Goal: Information Seeking & Learning: Learn about a topic

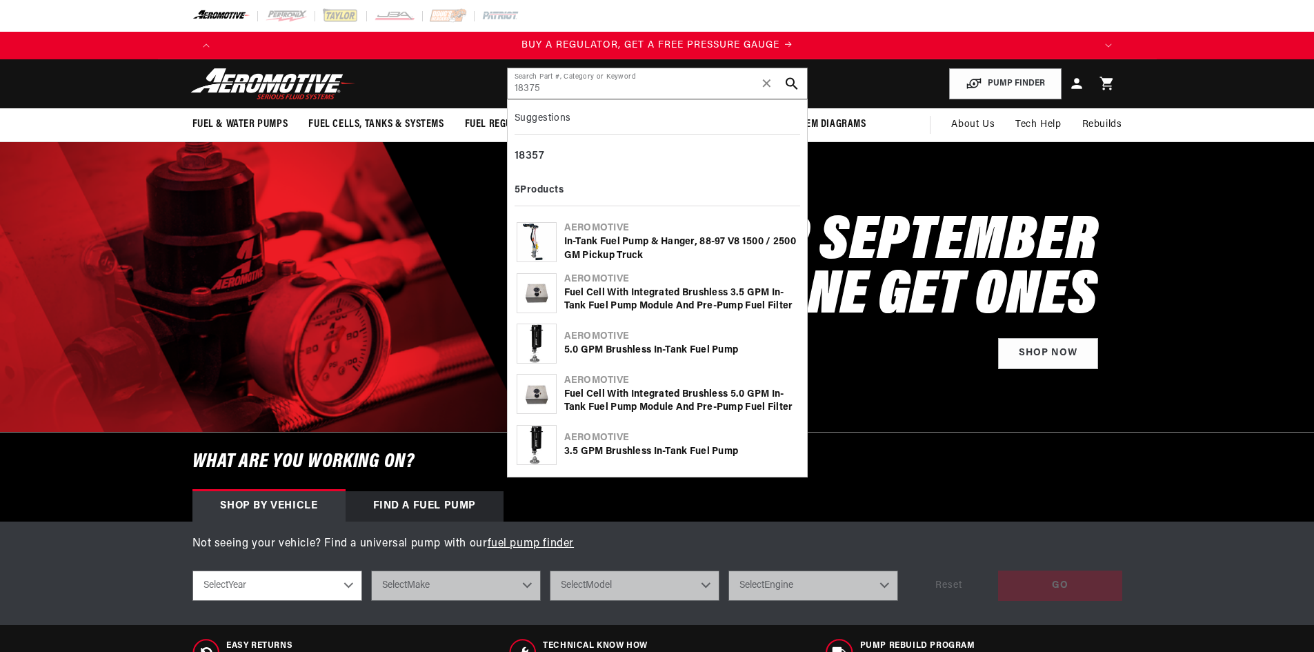
type input "18375"
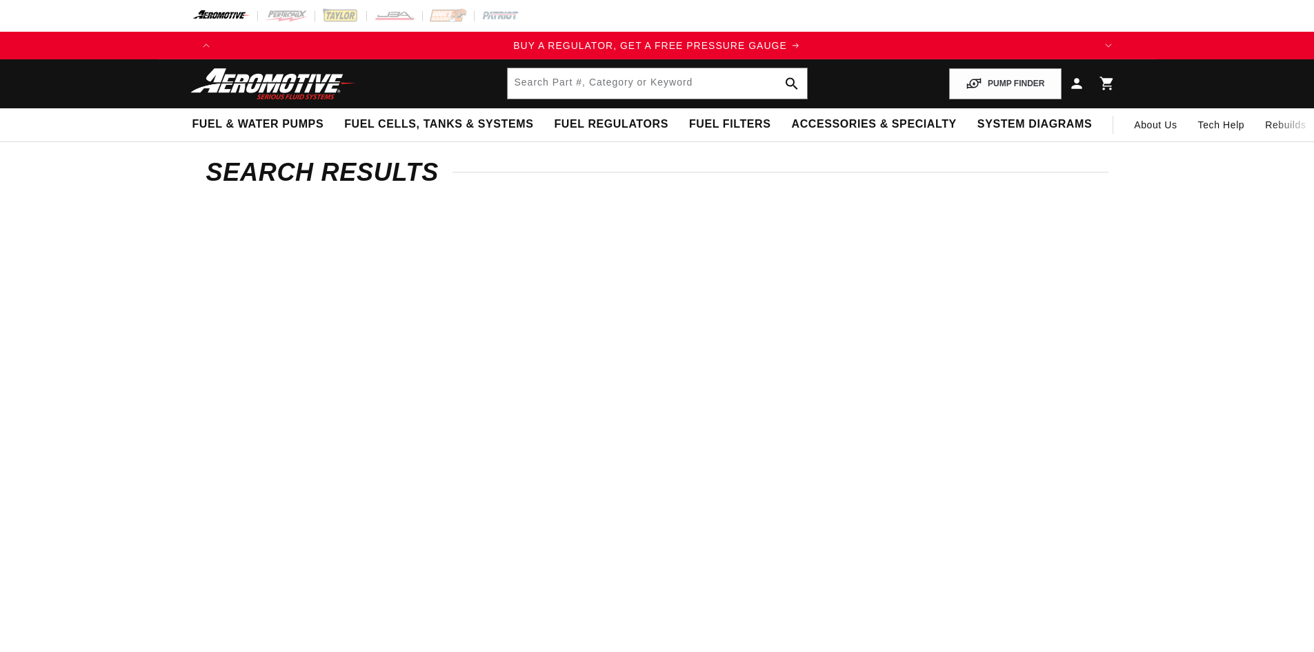
type input "18375"
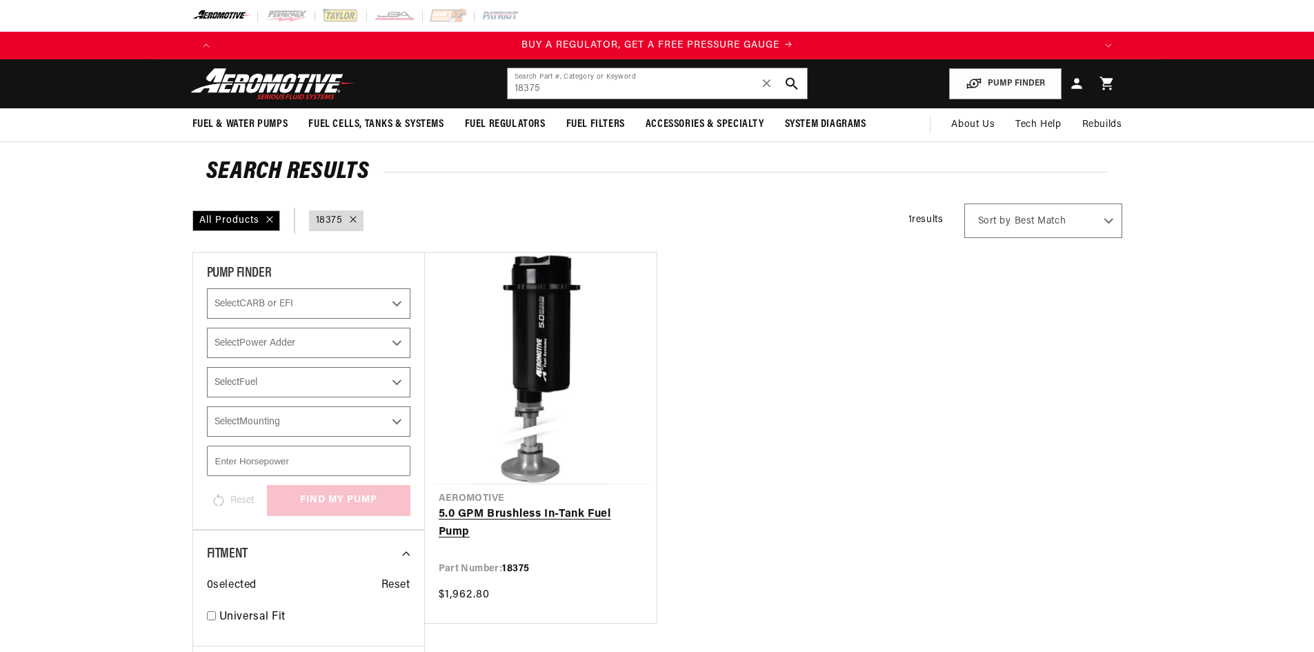
click at [546, 515] on link "5.0 GPM Brushless In-Tank Fuel Pump" at bounding box center [541, 523] width 204 height 35
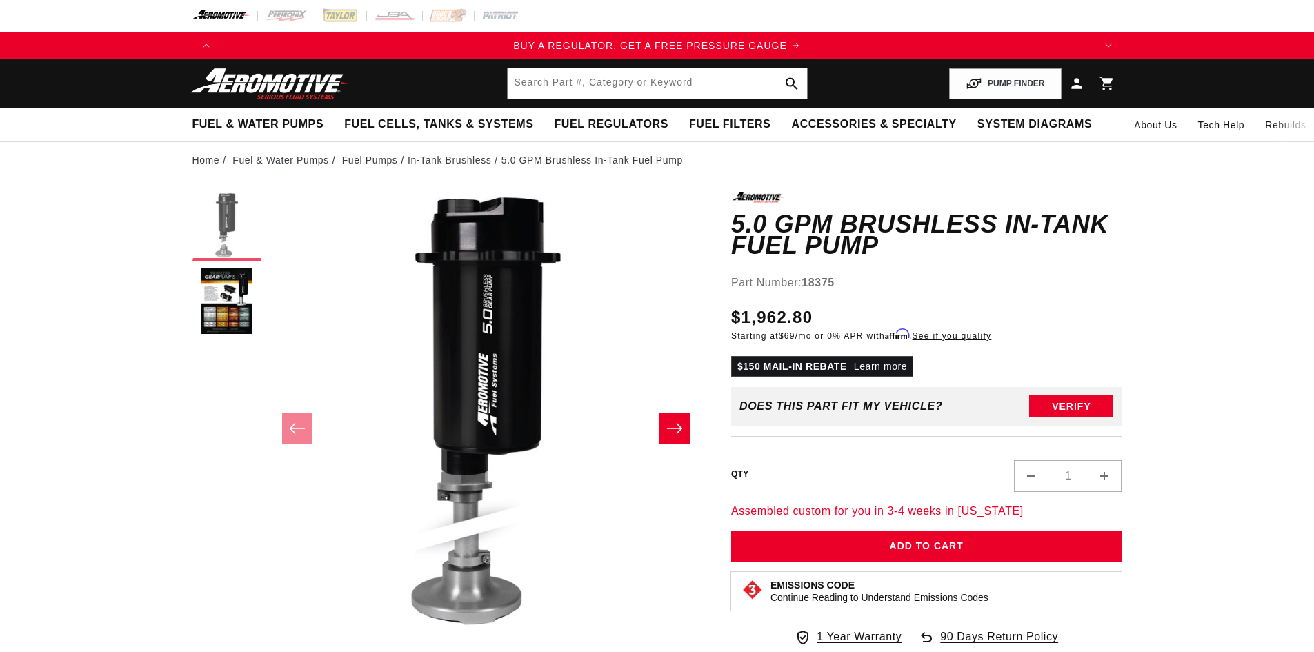
click at [214, 219] on button "Load image 1 in gallery view" at bounding box center [226, 226] width 69 height 69
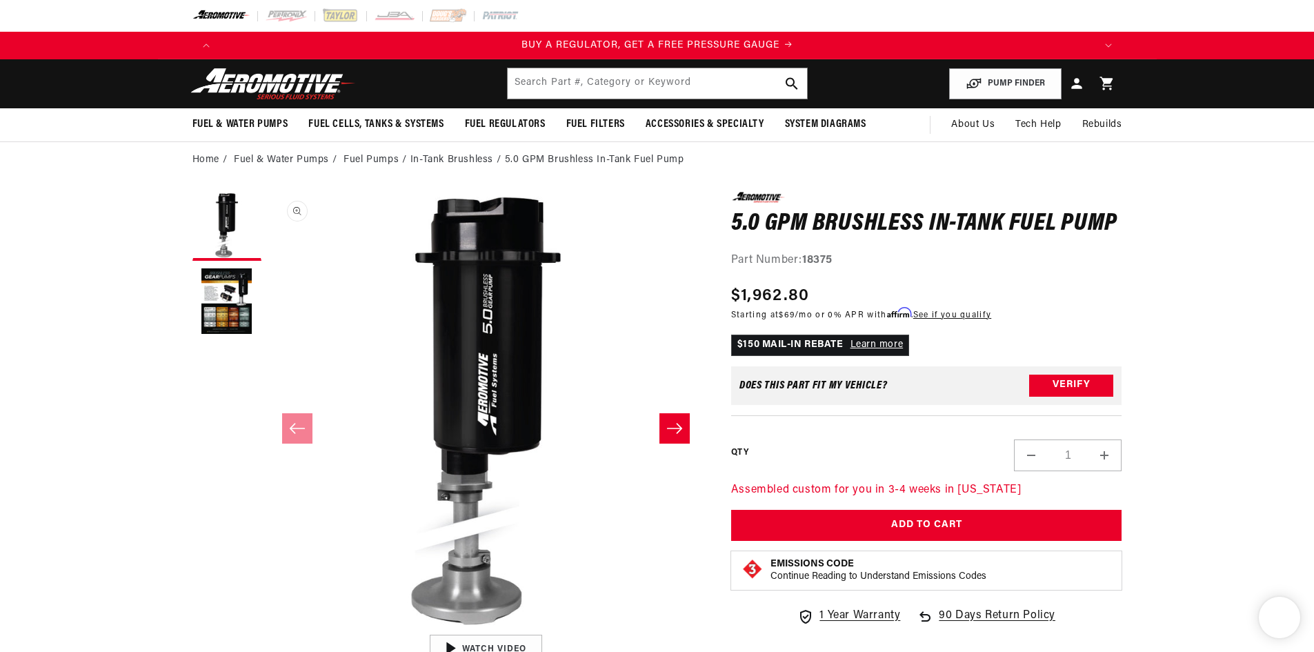
click at [268, 628] on button "Open media 1 in modal" at bounding box center [268, 628] width 0 height 0
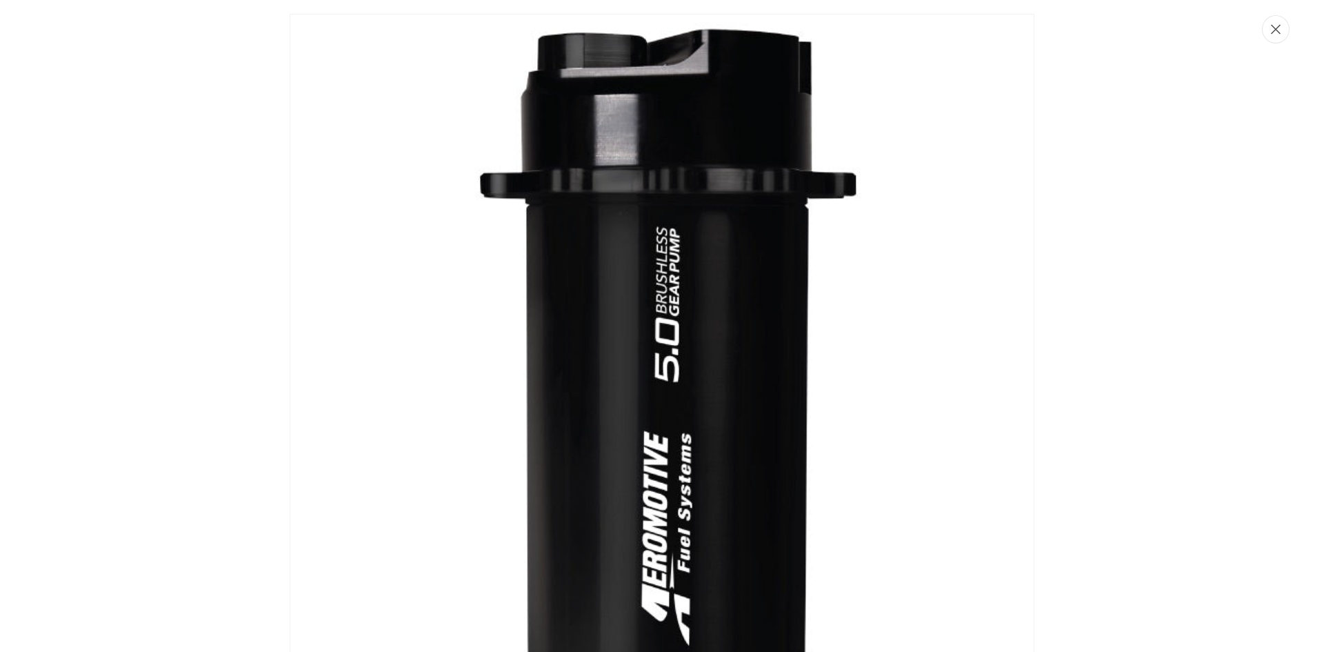
click at [1273, 26] on icon "Close" at bounding box center [1276, 30] width 10 height 10
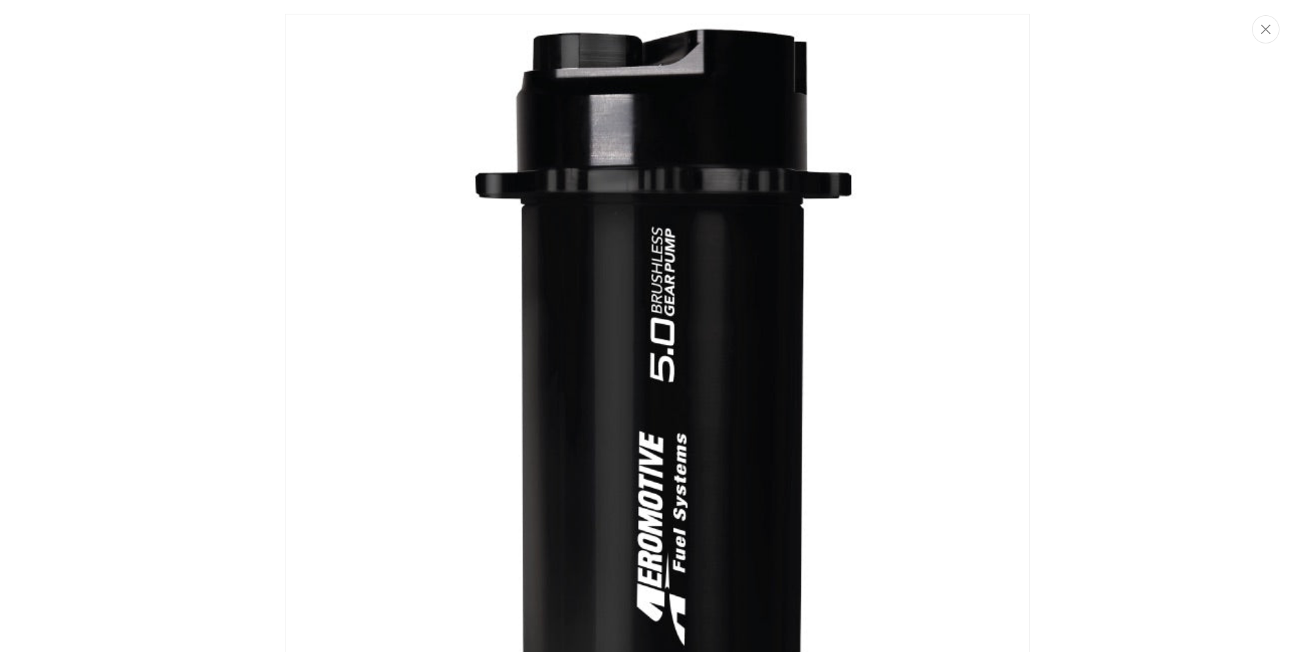
scroll to position [1, 0]
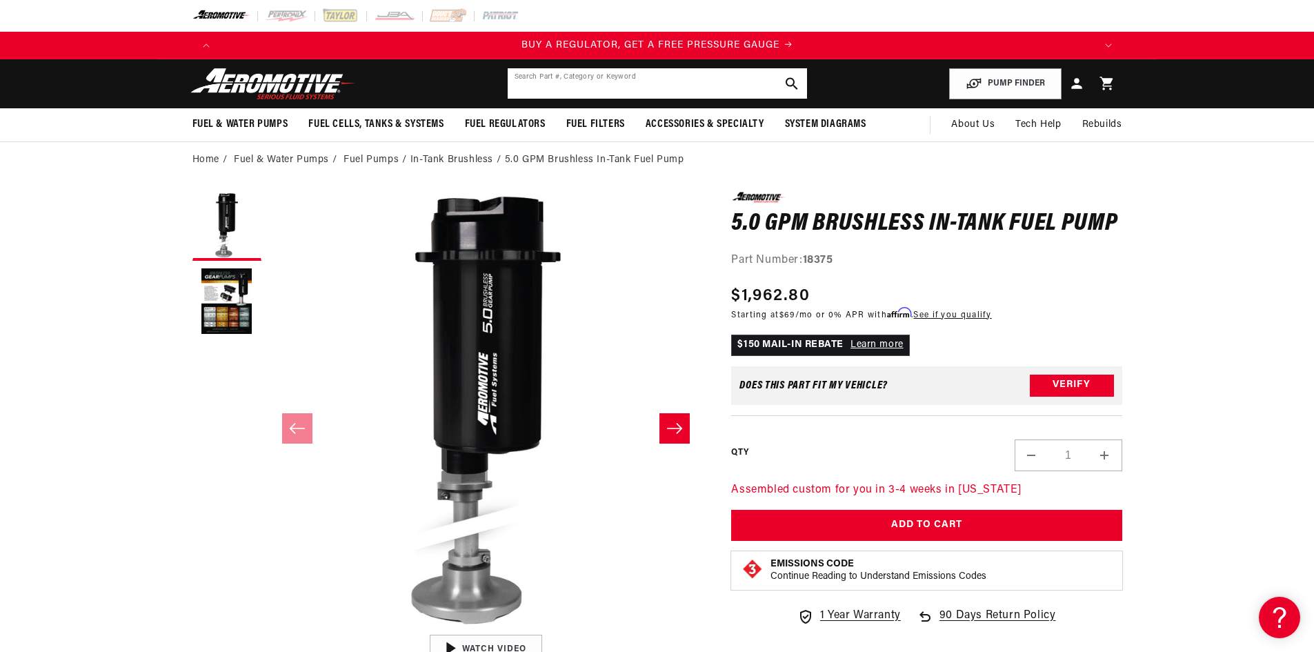
click at [575, 88] on input "text" at bounding box center [657, 83] width 299 height 30
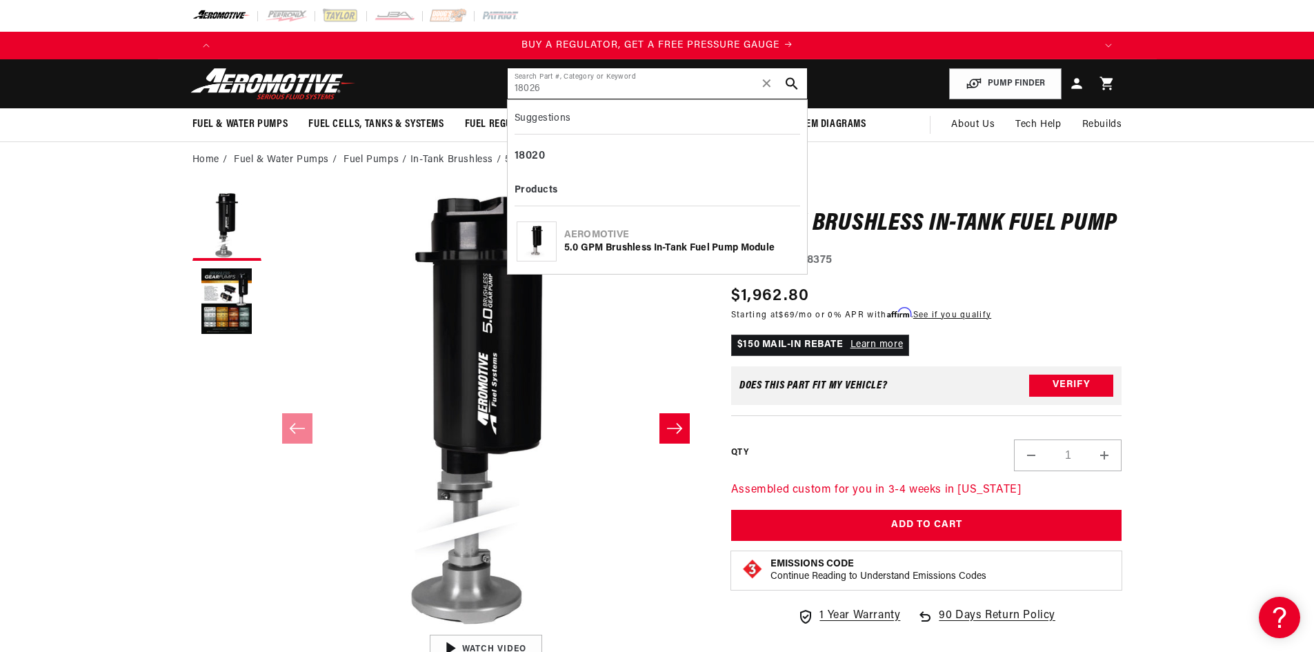
type input "18026"
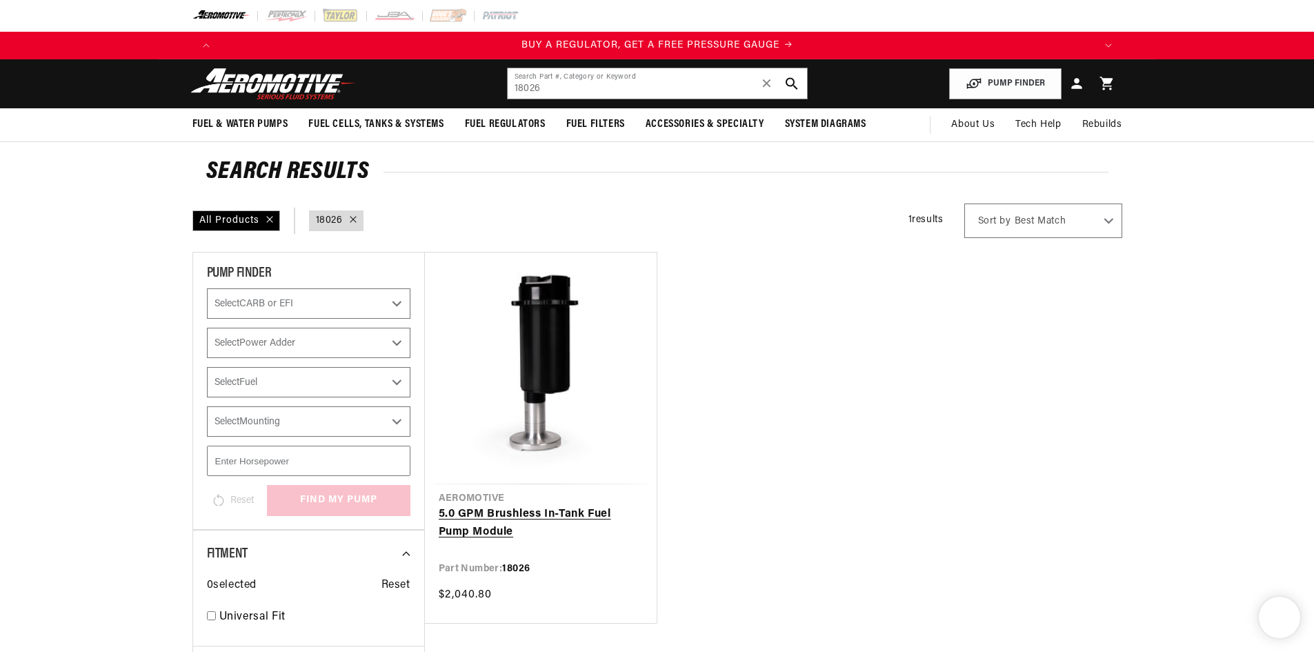
click at [547, 514] on link "5.0 GPM Brushless In-Tank Fuel Pump Module" at bounding box center [541, 523] width 204 height 35
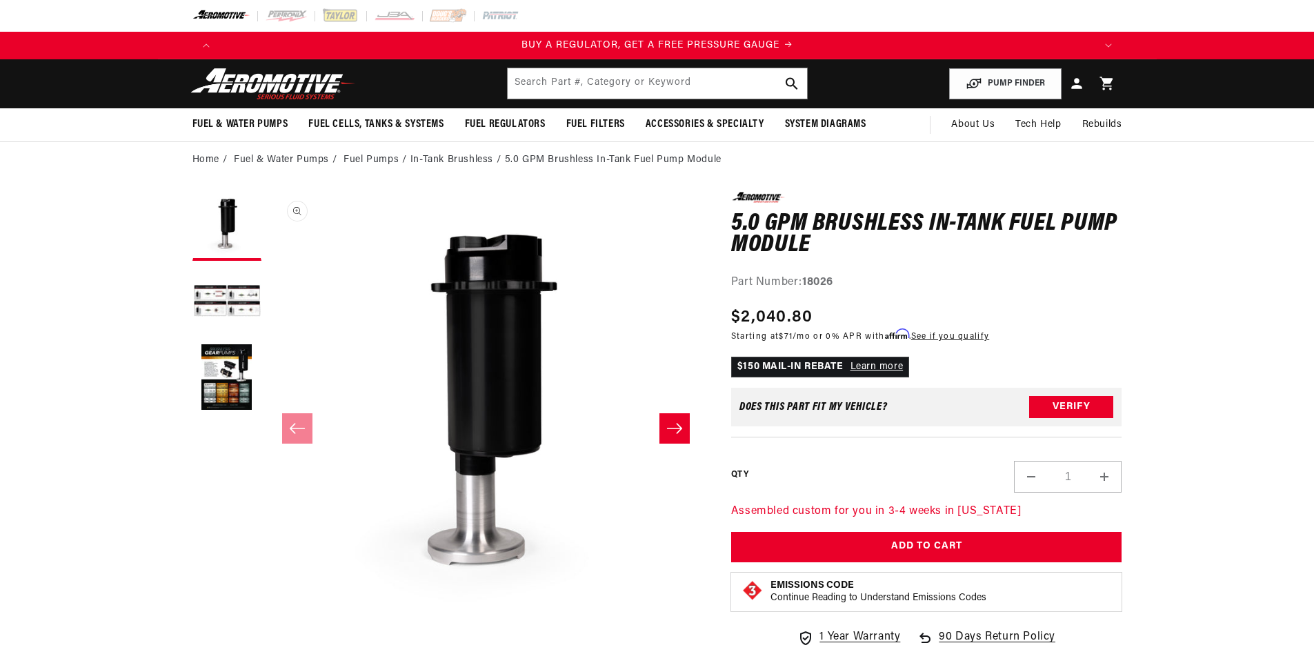
click at [268, 628] on button "Open media 1 in modal" at bounding box center [268, 628] width 0 height 0
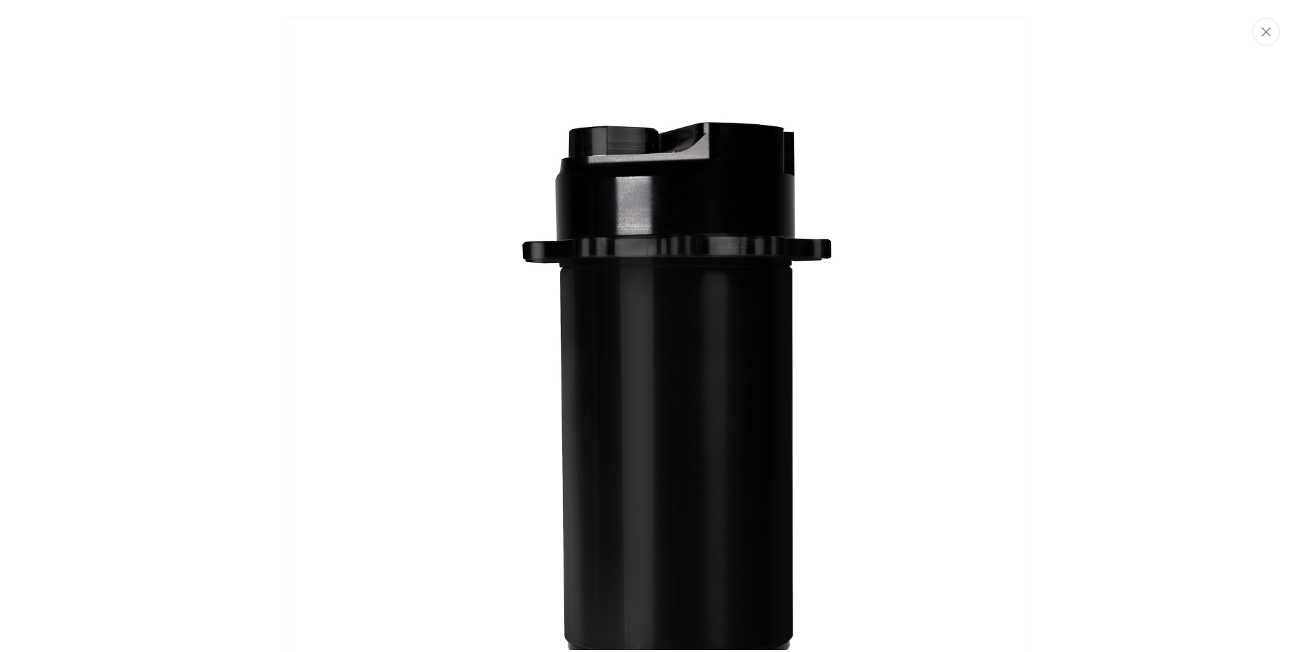
scroll to position [0, 875]
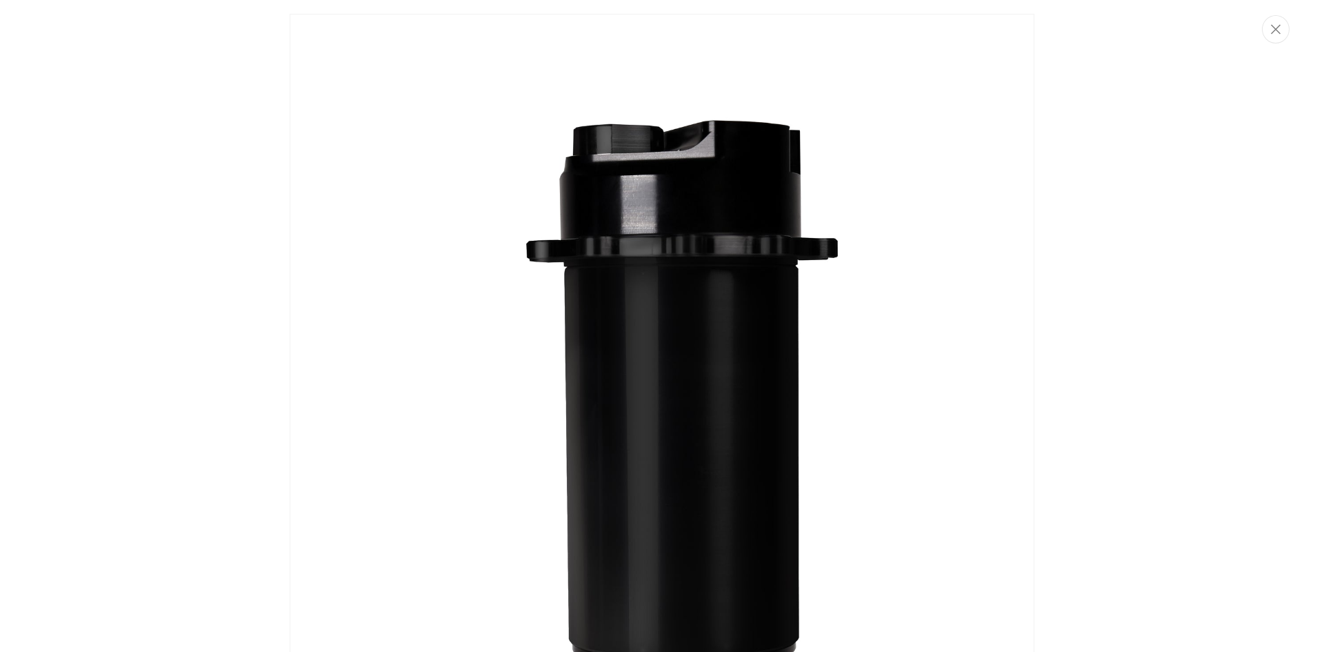
click at [702, 225] on img "Media gallery" at bounding box center [662, 554] width 745 height 1080
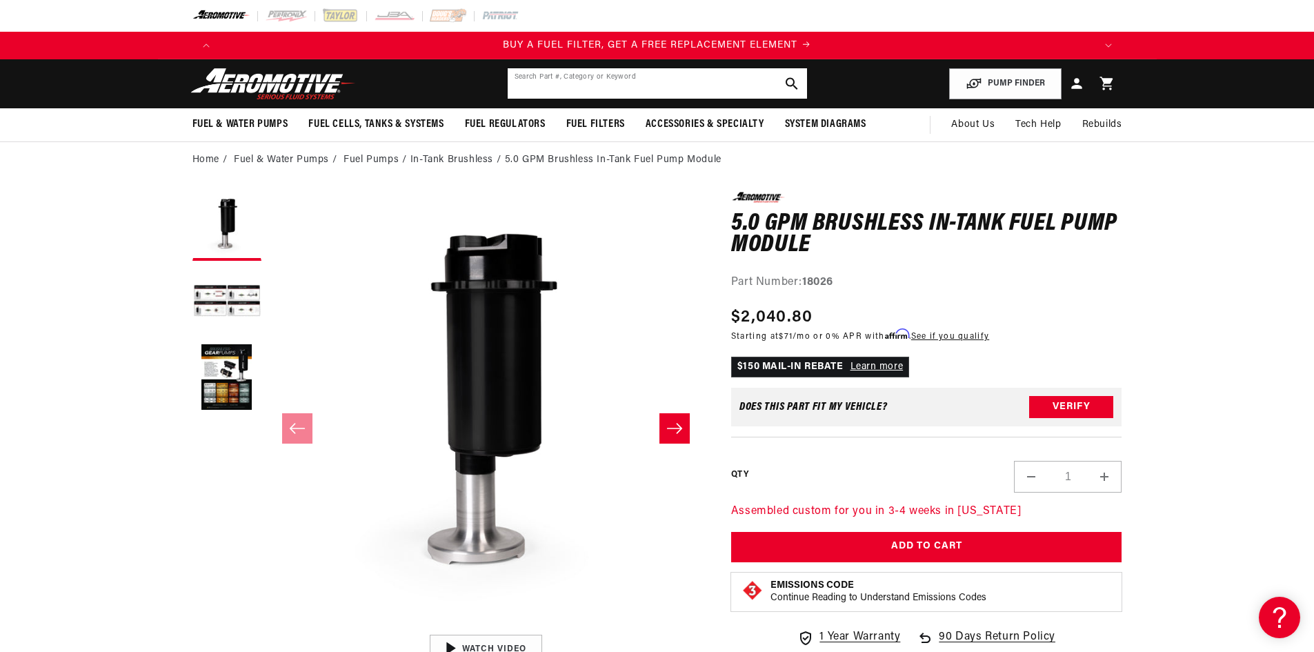
click at [559, 82] on input "text" at bounding box center [657, 83] width 299 height 30
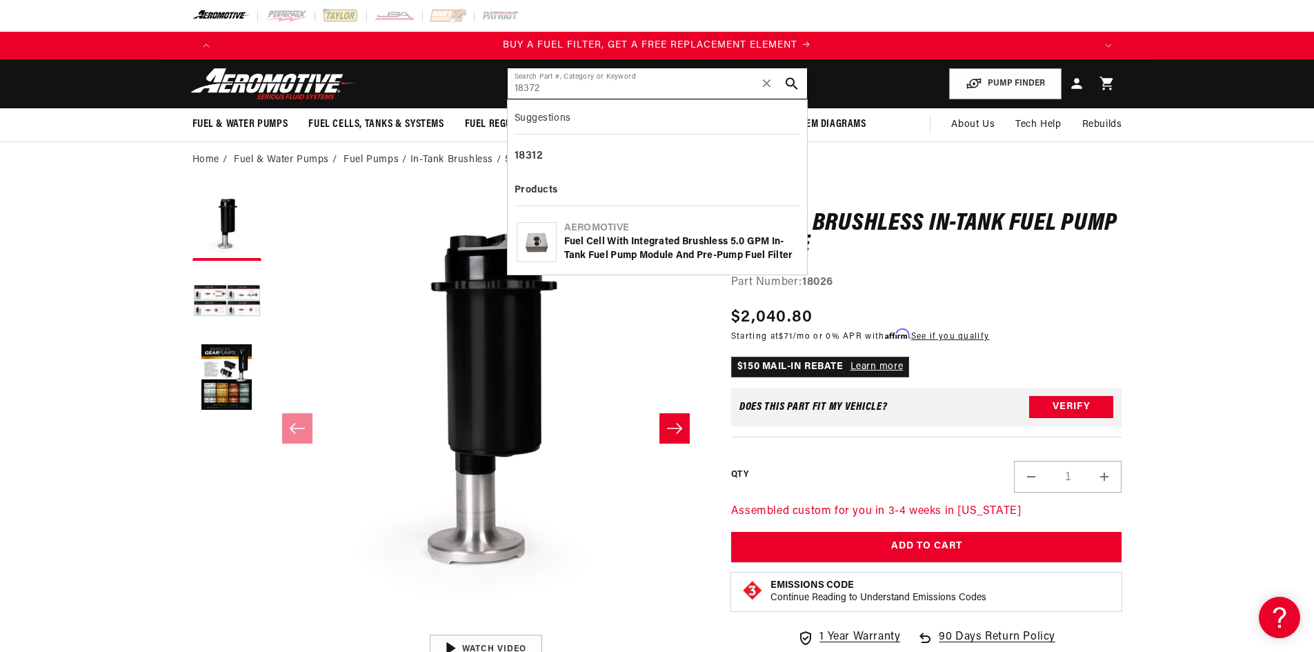
type input "18372"
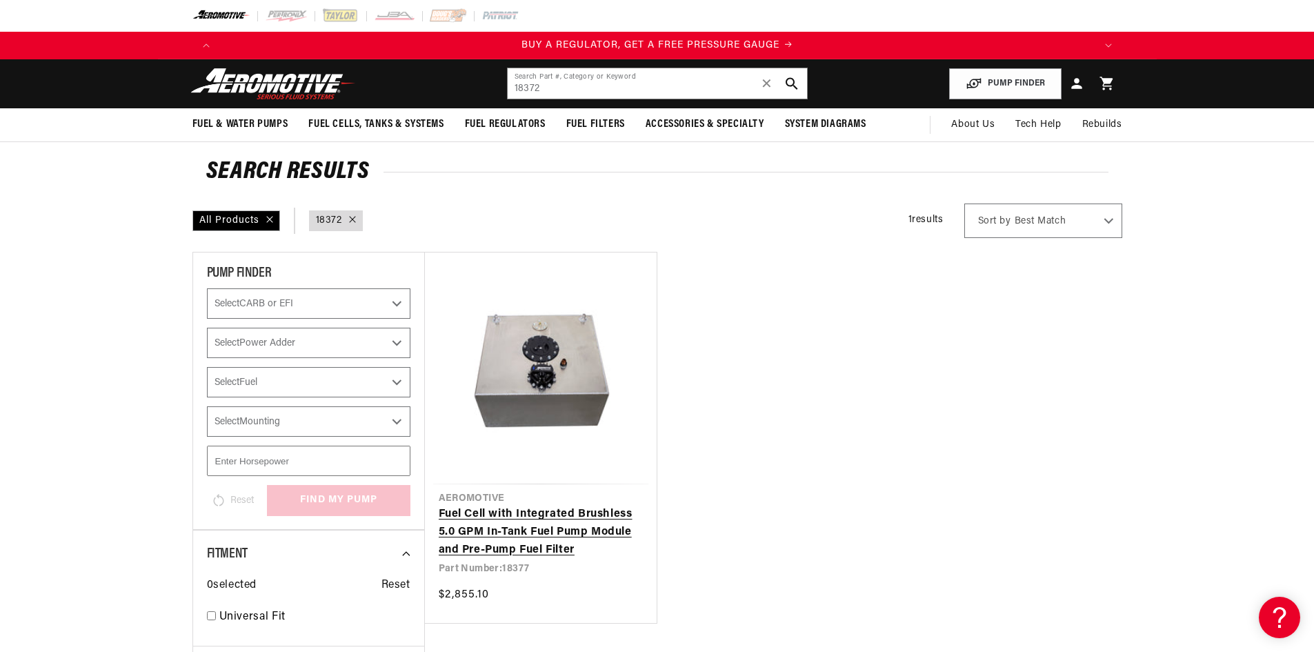
click at [558, 542] on link "Fuel Cell with Integrated Brushless 5.0 GPM In-Tank Fuel Pump Module and Pre-Pu…" at bounding box center [541, 532] width 204 height 53
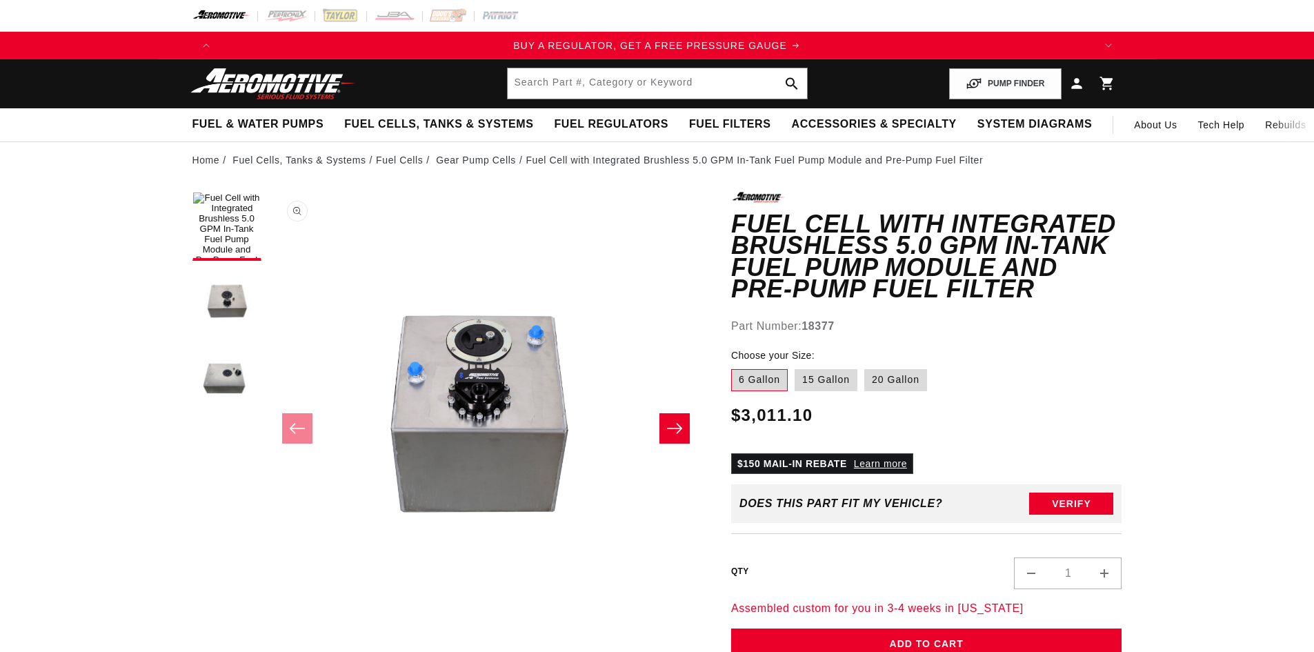
click at [268, 628] on button "Open media 1 in modal" at bounding box center [268, 628] width 0 height 0
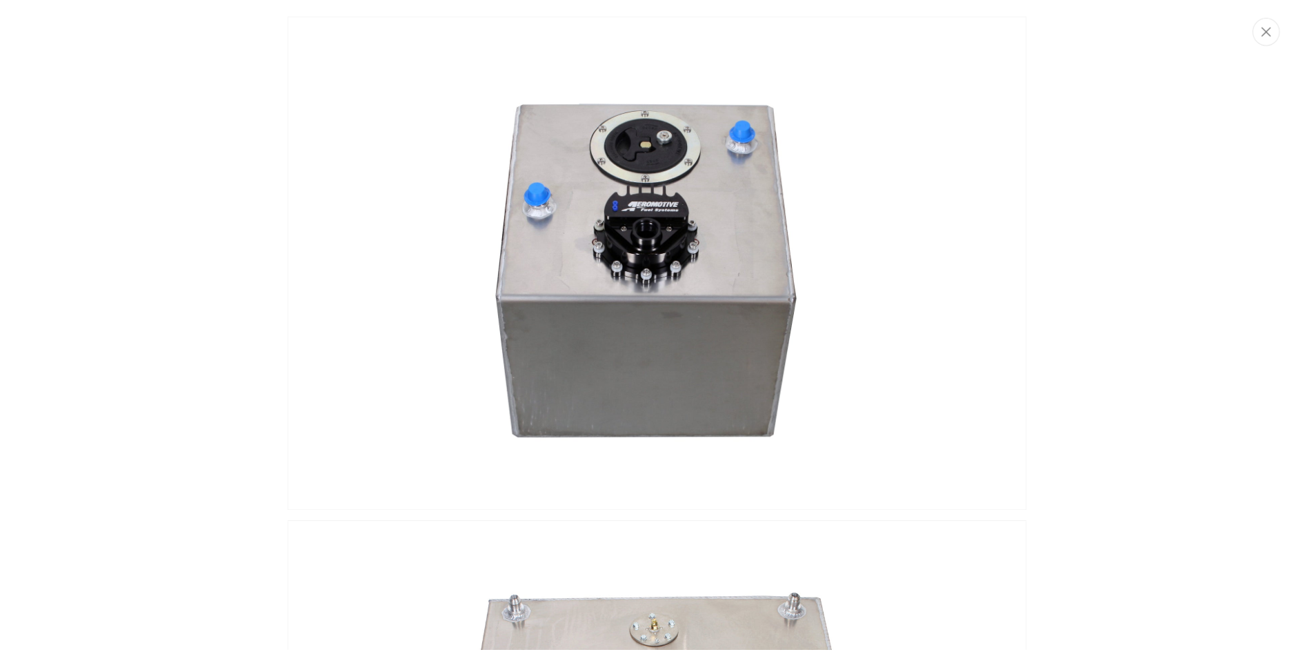
scroll to position [0, 1749]
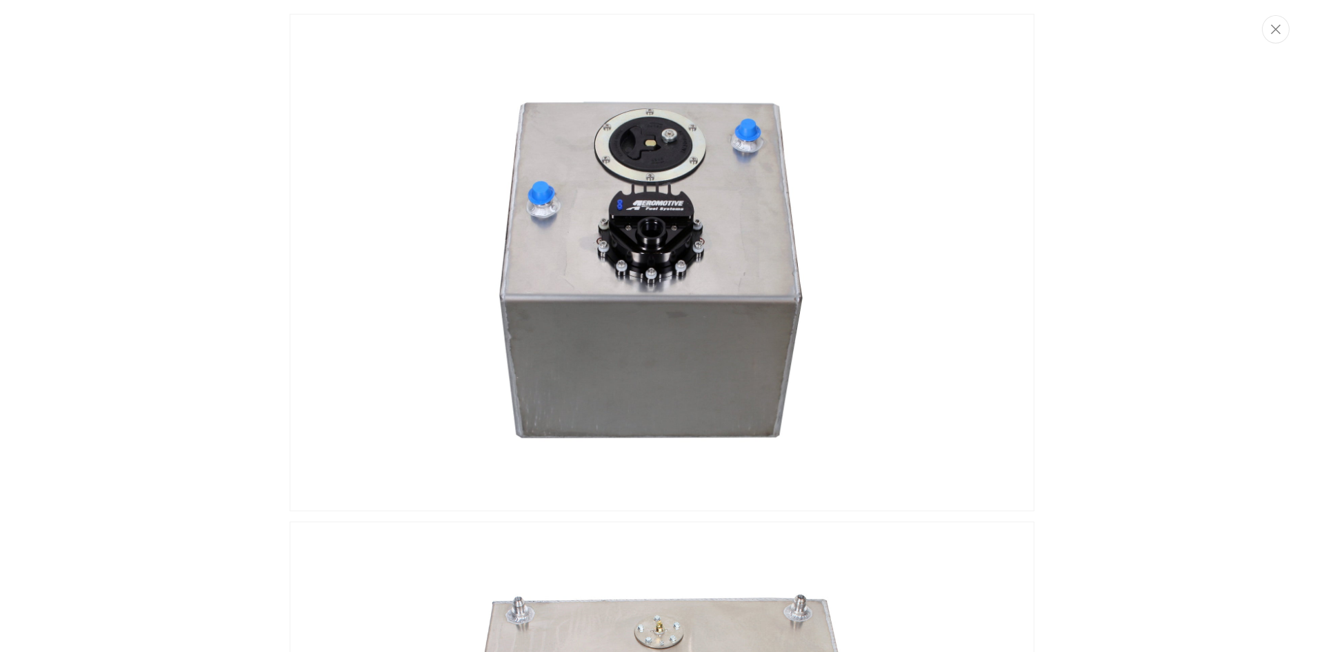
click at [661, 235] on img "Media gallery" at bounding box center [662, 262] width 745 height 497
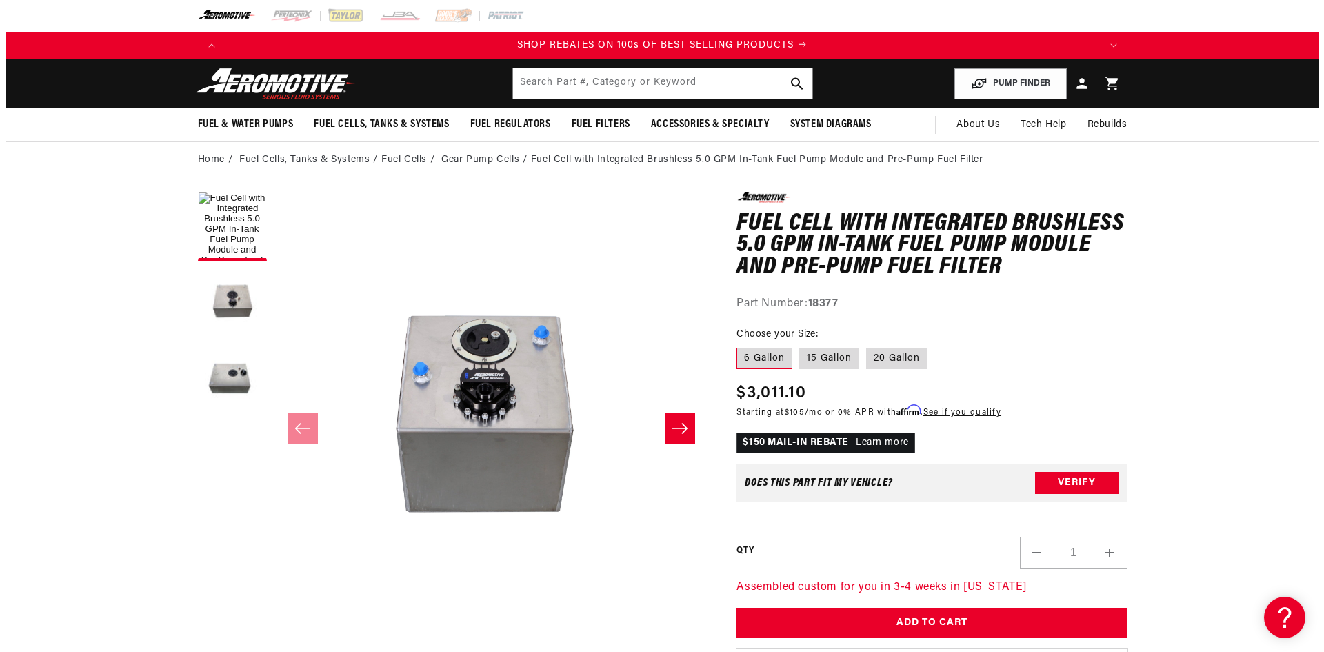
scroll to position [1, 0]
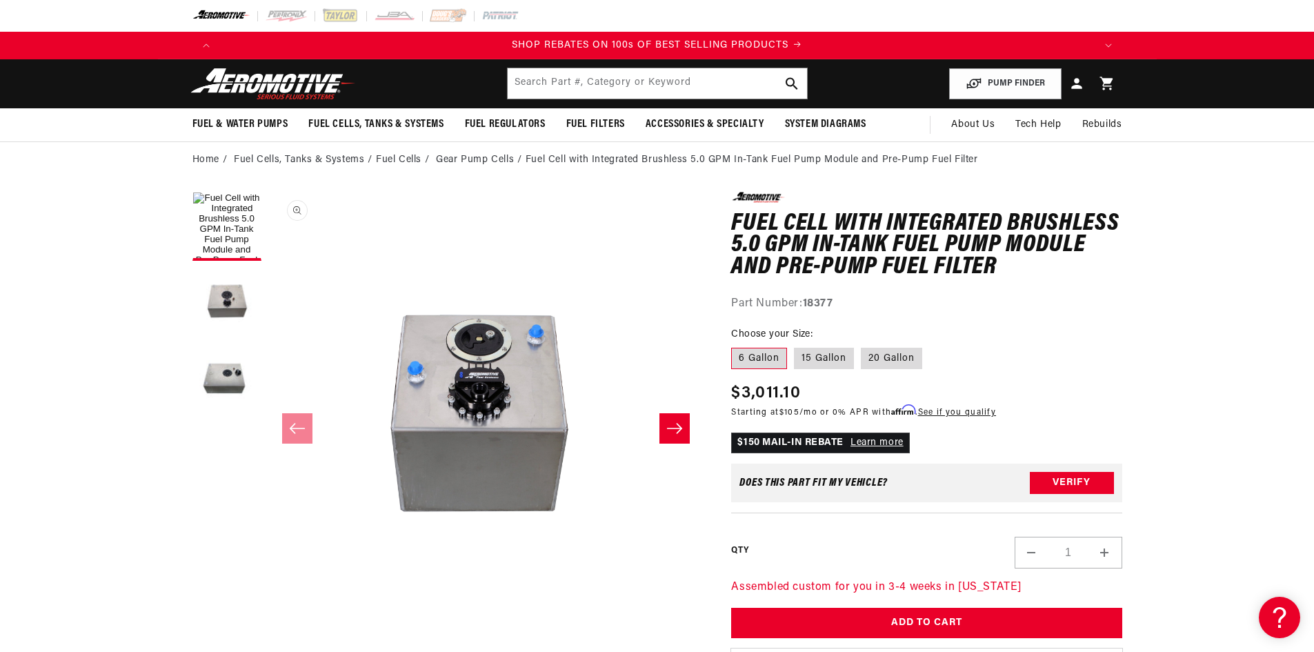
click at [268, 627] on button "Open media 1 in modal" at bounding box center [268, 627] width 0 height 0
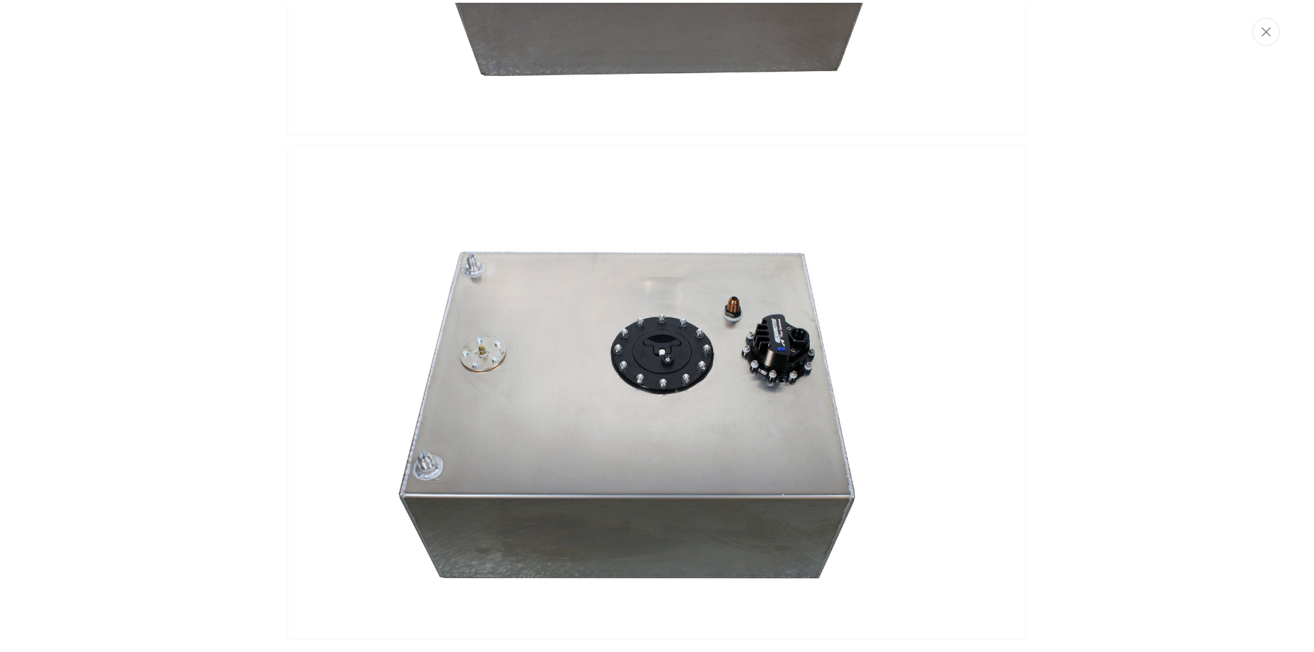
scroll to position [0, 0]
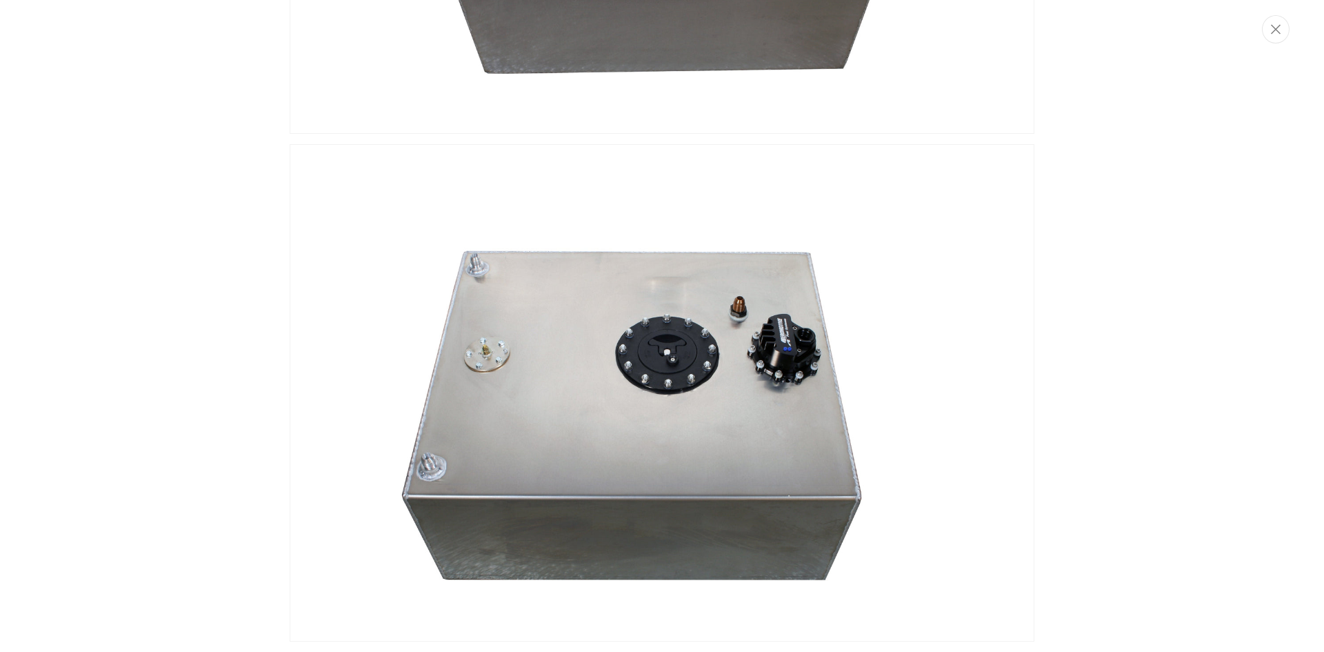
click at [761, 324] on img "Media gallery" at bounding box center [662, 392] width 745 height 497
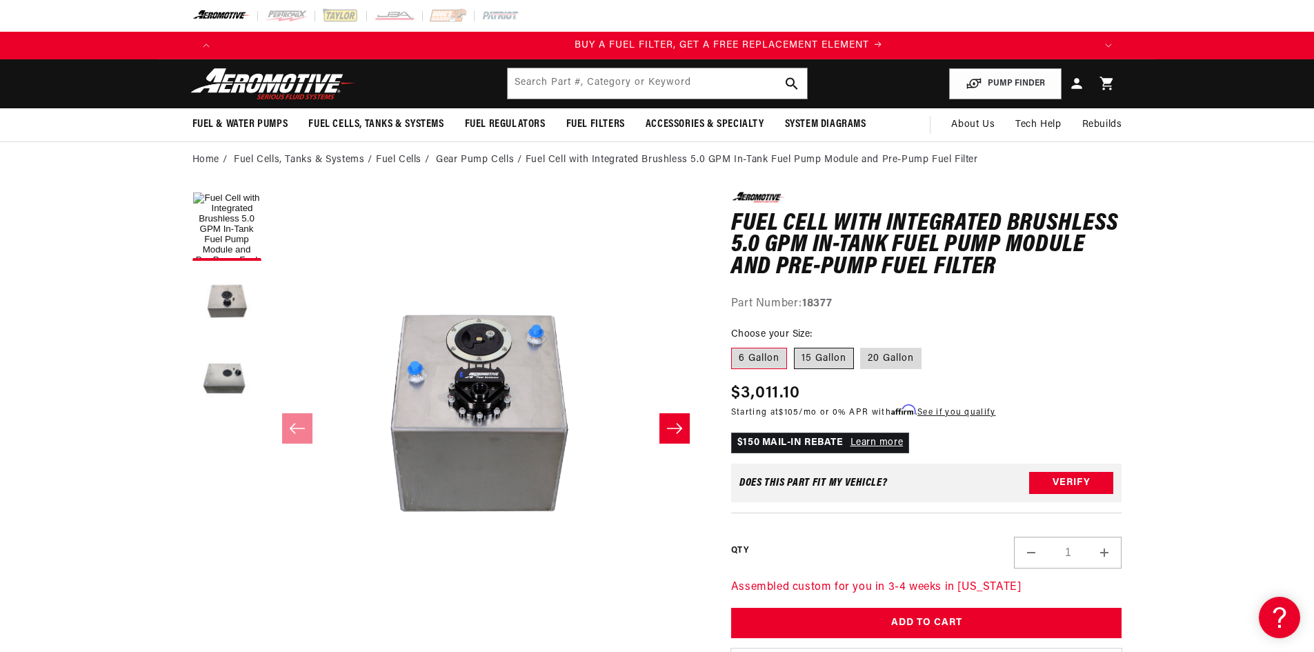
scroll to position [0, 875]
click at [823, 348] on label "15 Gallon" at bounding box center [824, 359] width 60 height 22
click at [823, 357] on label "15 Gallon" at bounding box center [824, 359] width 60 height 22
click at [795, 346] on input "15 Gallon" at bounding box center [794, 345] width 1 height 1
radio input "true"
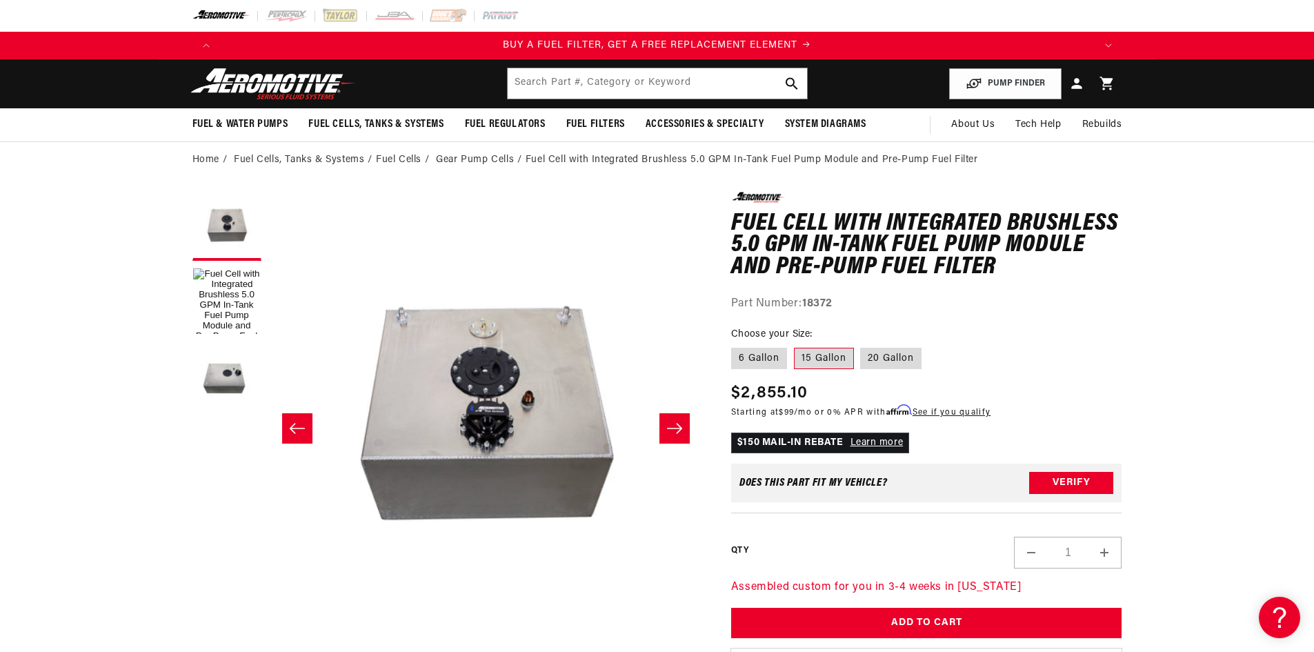
scroll to position [1, 0]
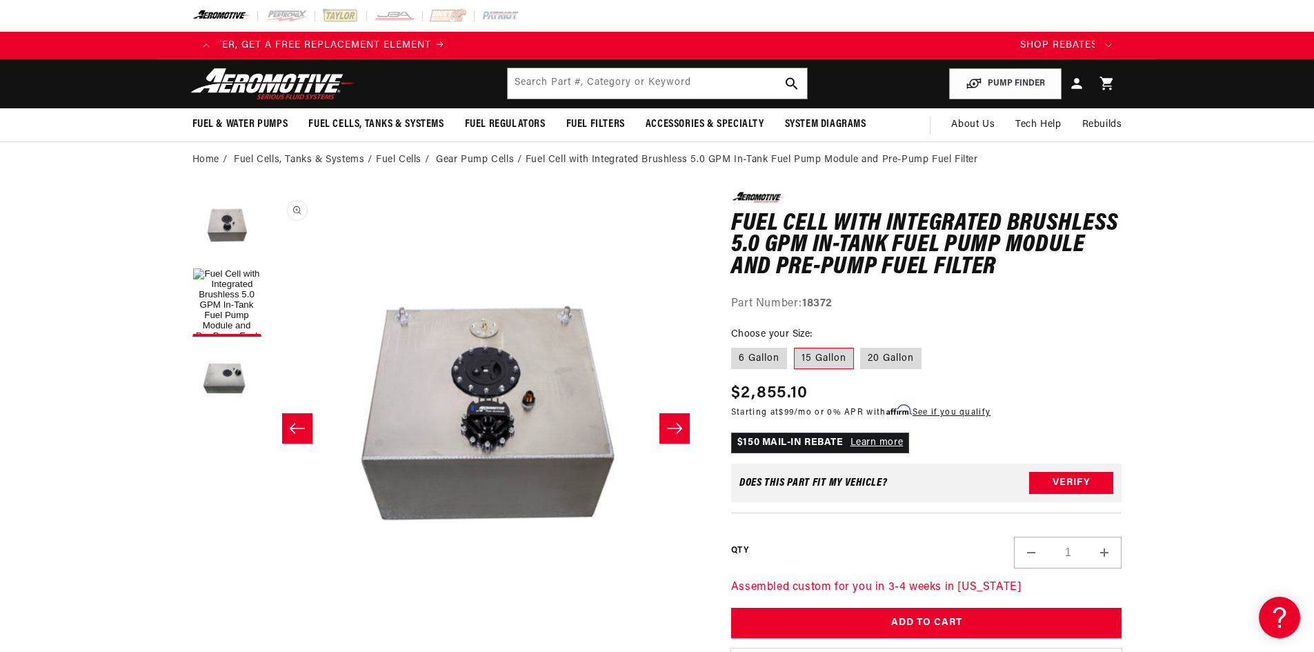
click at [268, 627] on button "Open media 2 in modal" at bounding box center [268, 627] width 0 height 0
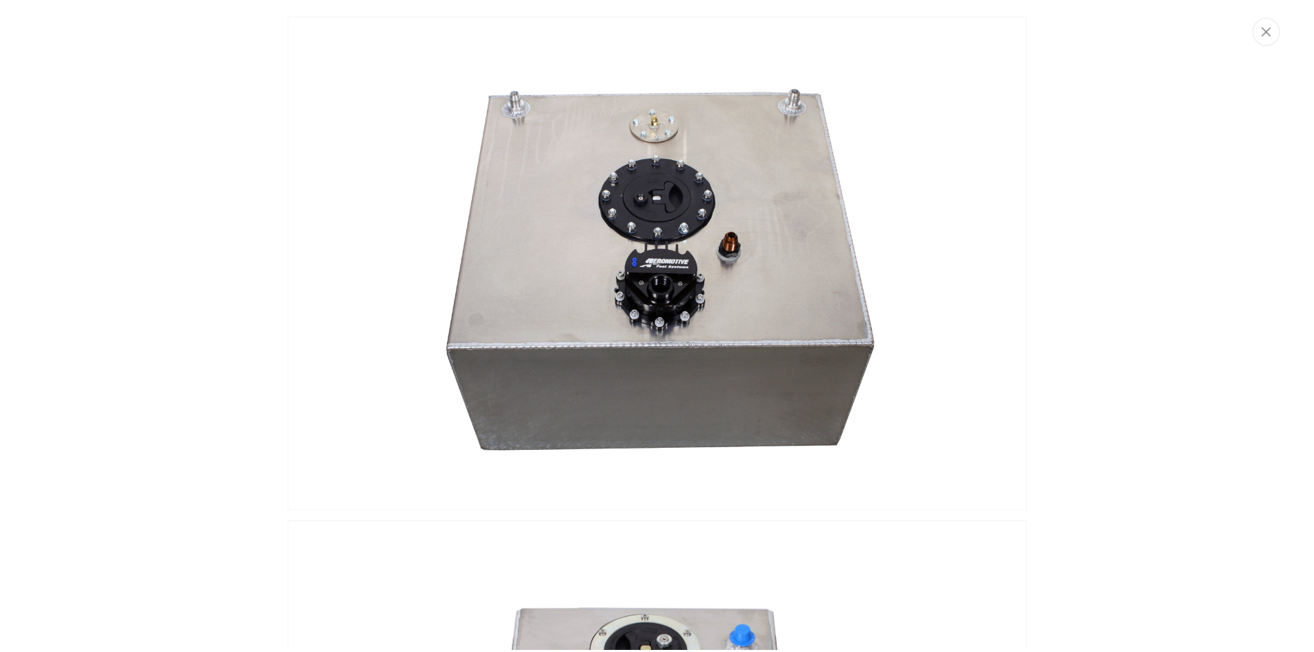
scroll to position [0, 0]
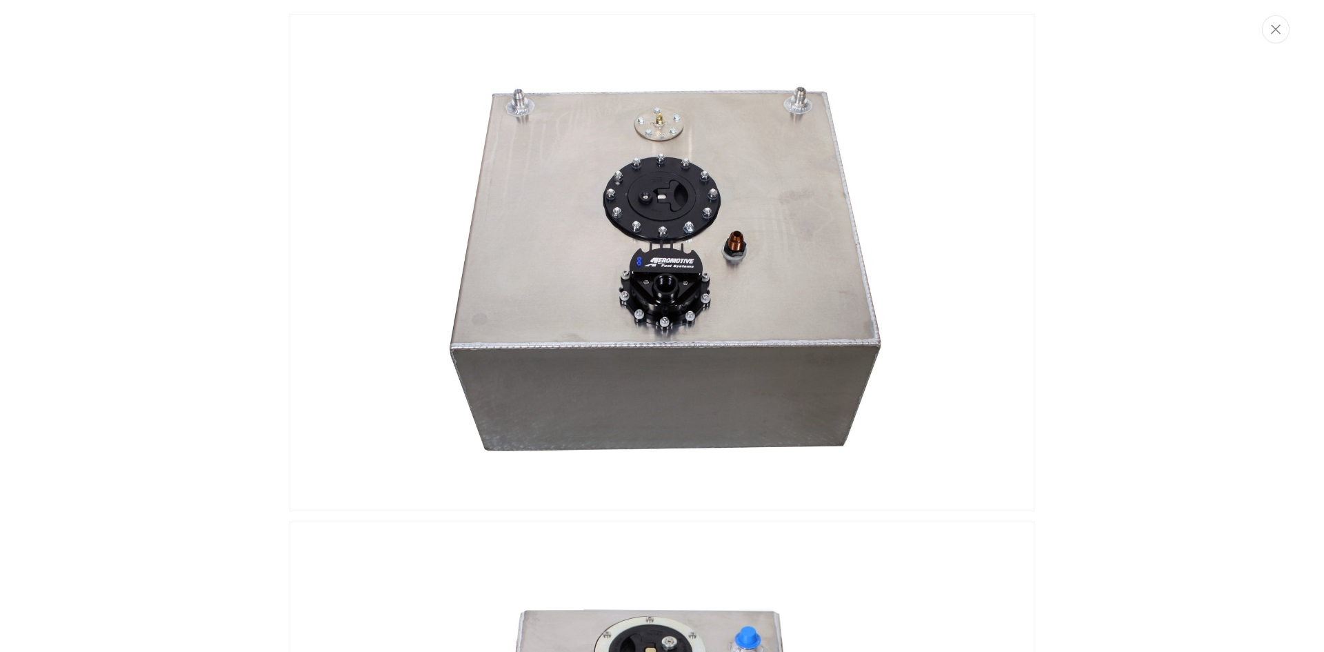
click at [670, 291] on img "Media gallery" at bounding box center [662, 262] width 745 height 497
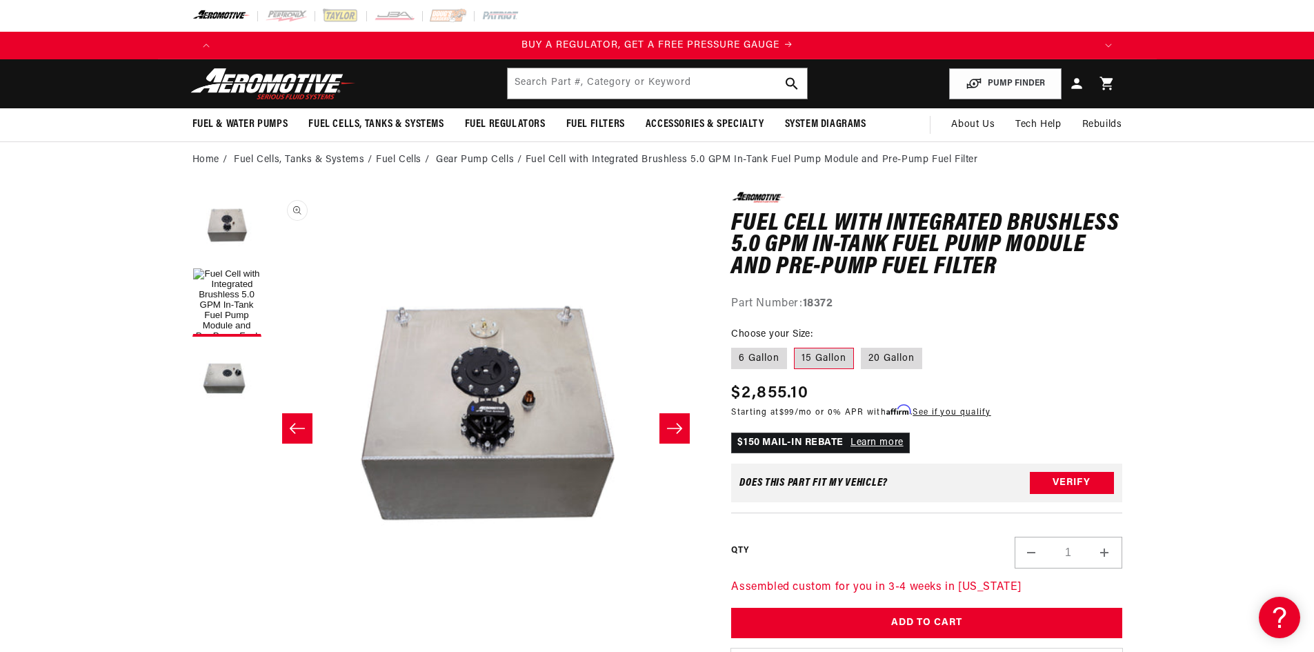
click at [268, 627] on button "Open media 2 in modal" at bounding box center [268, 627] width 0 height 0
drag, startPoint x: 690, startPoint y: 262, endPoint x: 604, endPoint y: 291, distance: 91.6
click at [268, 627] on button "Open media 2 in modal" at bounding box center [268, 627] width 0 height 0
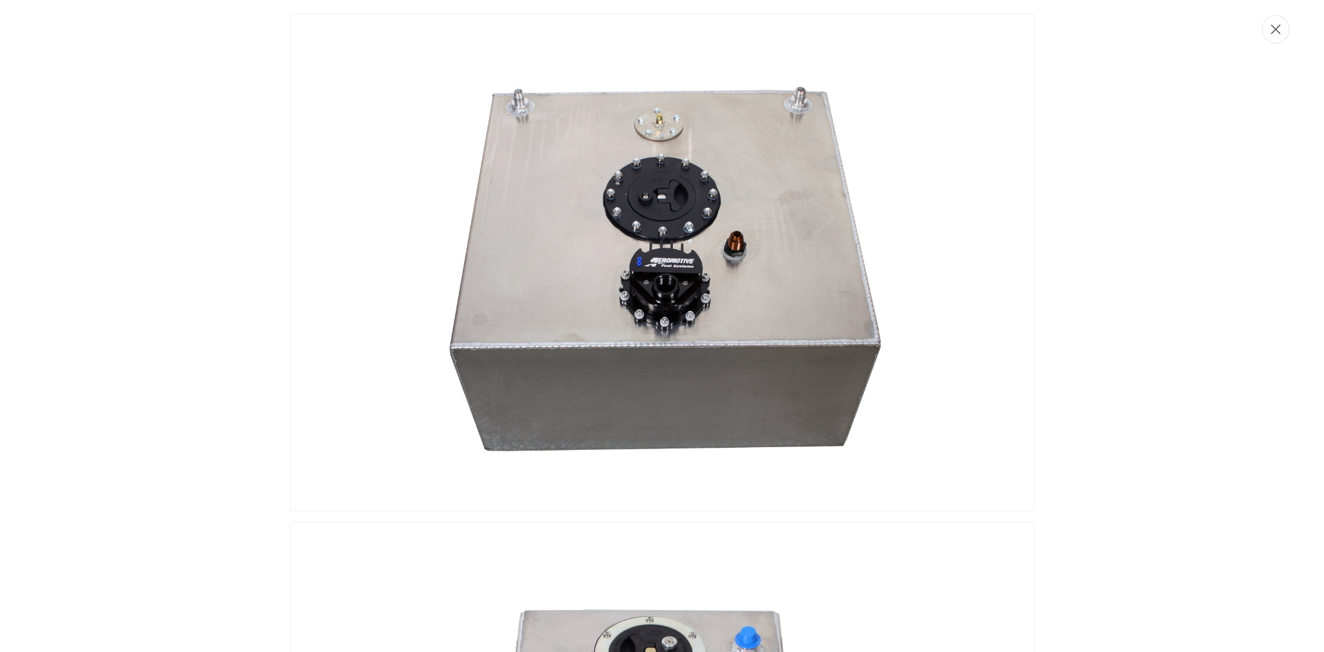
click at [1284, 35] on button "Close" at bounding box center [1276, 29] width 28 height 28
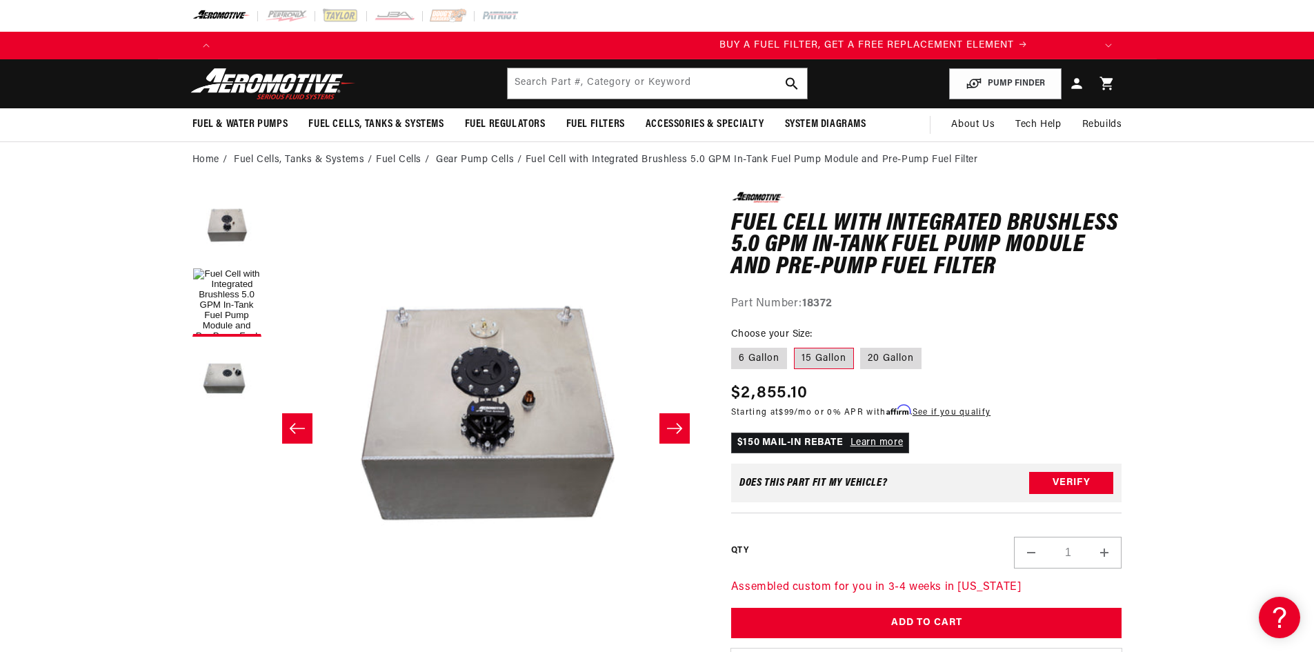
scroll to position [0, 803]
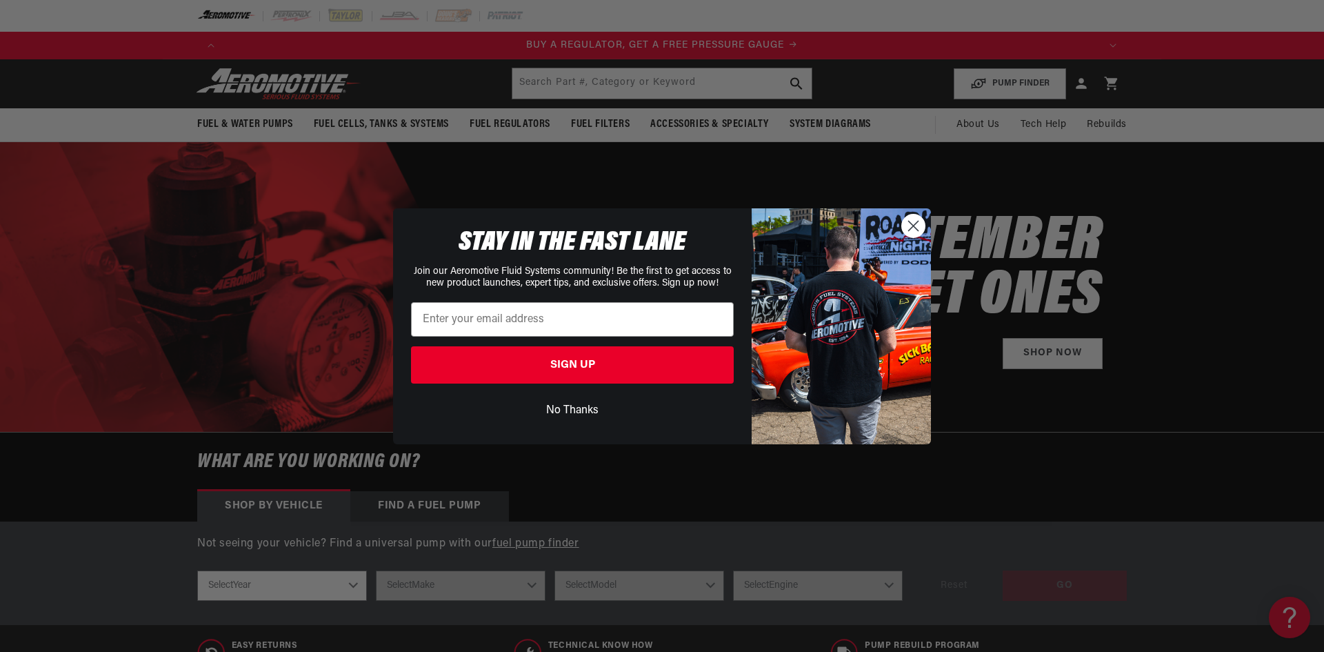
click at [915, 223] on icon "Close dialog" at bounding box center [914, 226] width 10 height 10
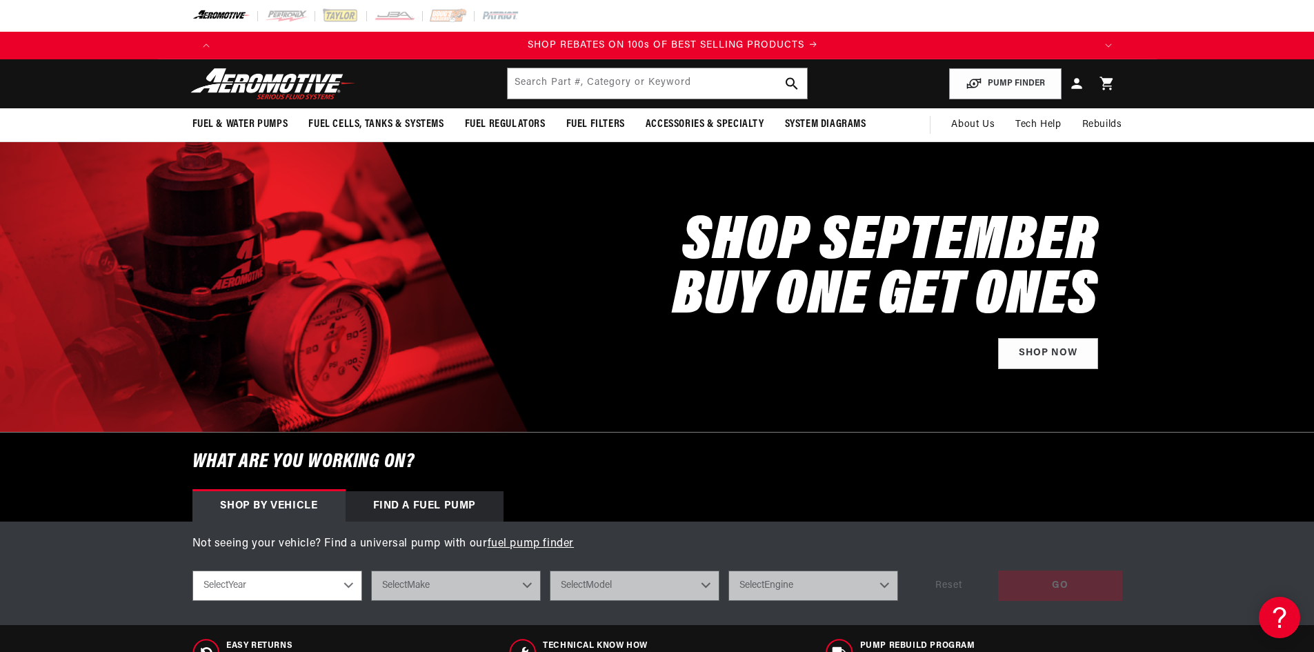
scroll to position [0, 1749]
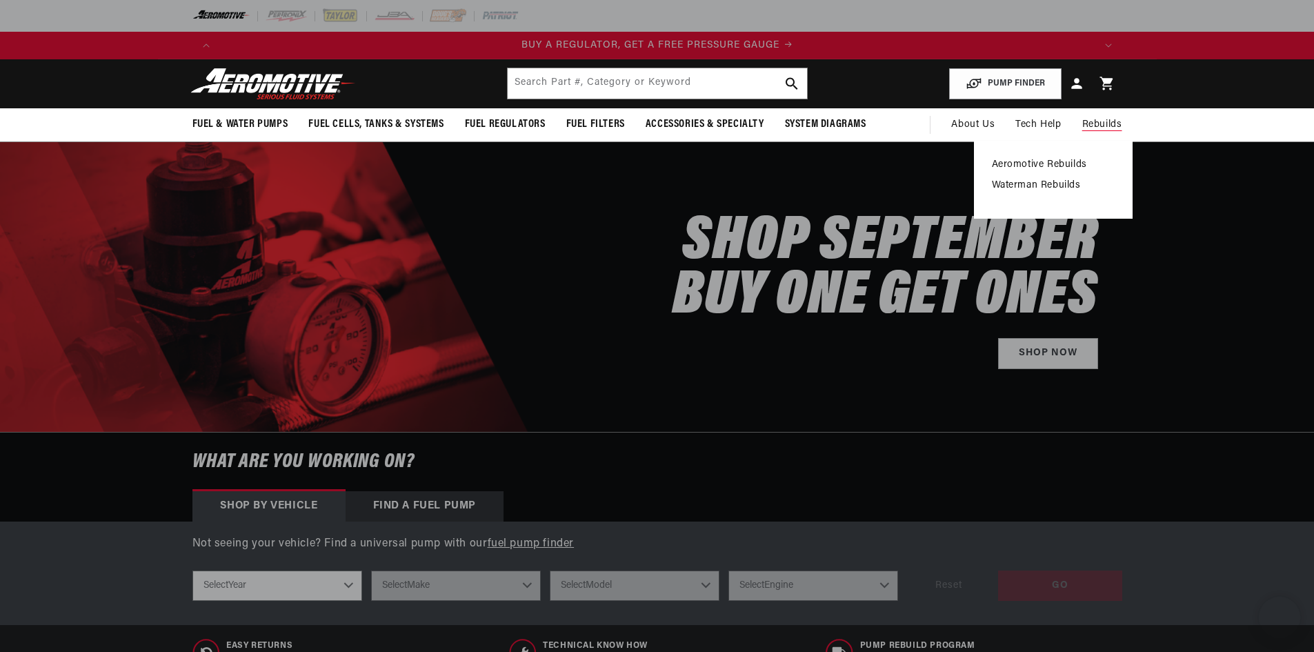
click at [1040, 161] on link "Aeromotive Rebuilds" at bounding box center [1053, 165] width 123 height 12
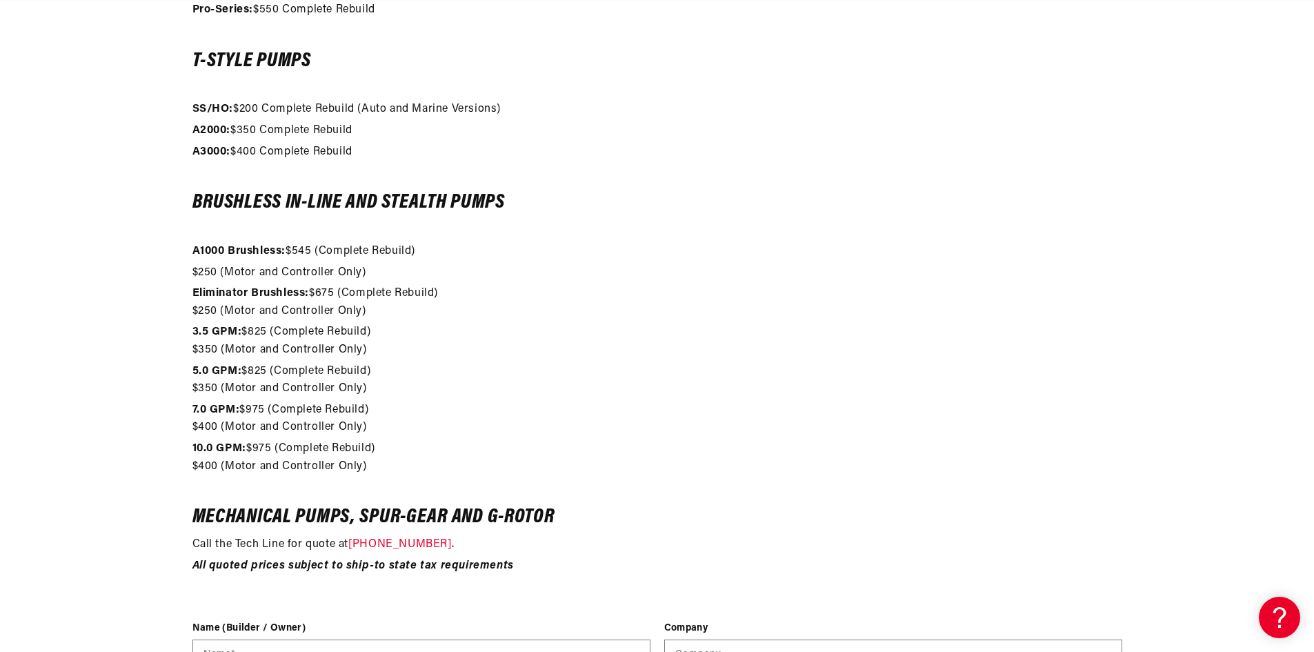
scroll to position [0, 1749]
drag, startPoint x: 248, startPoint y: 330, endPoint x: 272, endPoint y: 331, distance: 24.9
click at [272, 331] on p "3.5 GPM: $825 (Complete Rebuild) $350 (Motor and Controller Only)" at bounding box center [657, 341] width 930 height 35
drag, startPoint x: 195, startPoint y: 352, endPoint x: 221, endPoint y: 350, distance: 25.6
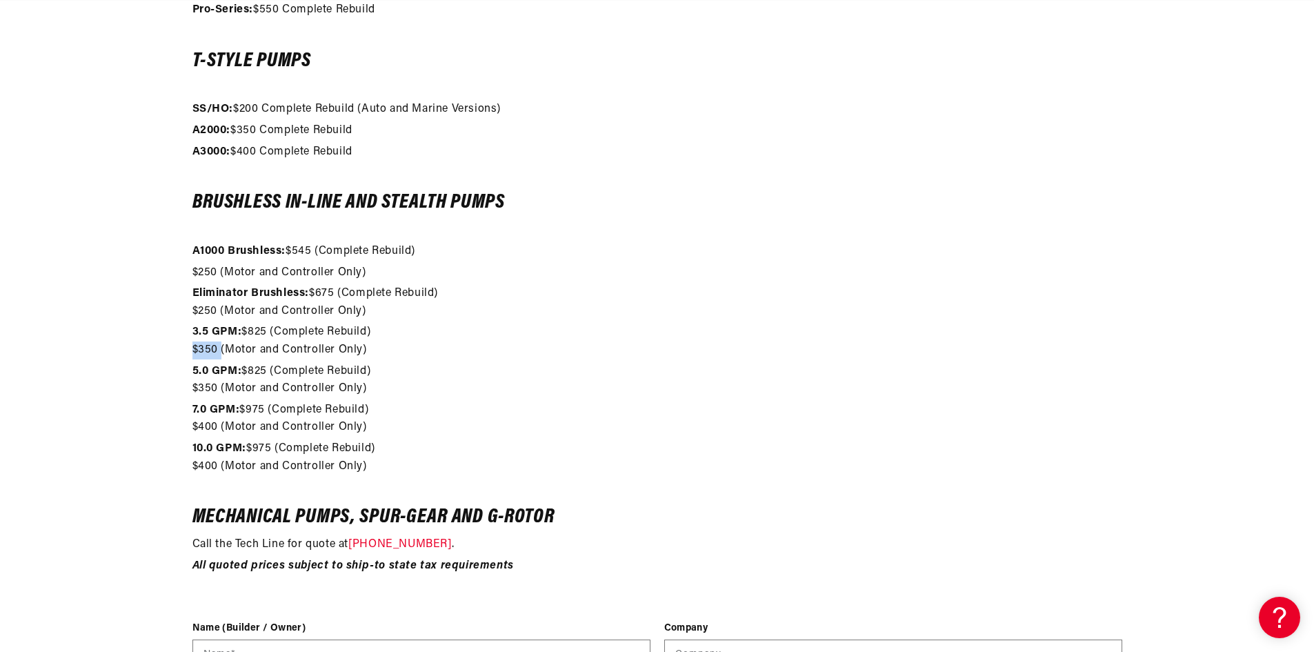
click at [221, 350] on p "3.5 GPM: $825 (Complete Rebuild) $350 (Motor and Controller Only)" at bounding box center [657, 341] width 930 height 35
drag, startPoint x: 230, startPoint y: 350, endPoint x: 244, endPoint y: 350, distance: 13.8
click at [238, 350] on p "3.5 GPM: $825 (Complete Rebuild) $350 (Motor and Controller Only)" at bounding box center [657, 341] width 930 height 35
drag, startPoint x: 296, startPoint y: 352, endPoint x: 330, endPoint y: 352, distance: 34.5
click at [314, 352] on p "3.5 GPM: $825 (Complete Rebuild) $350 (Motor and Controller Only)" at bounding box center [657, 341] width 930 height 35
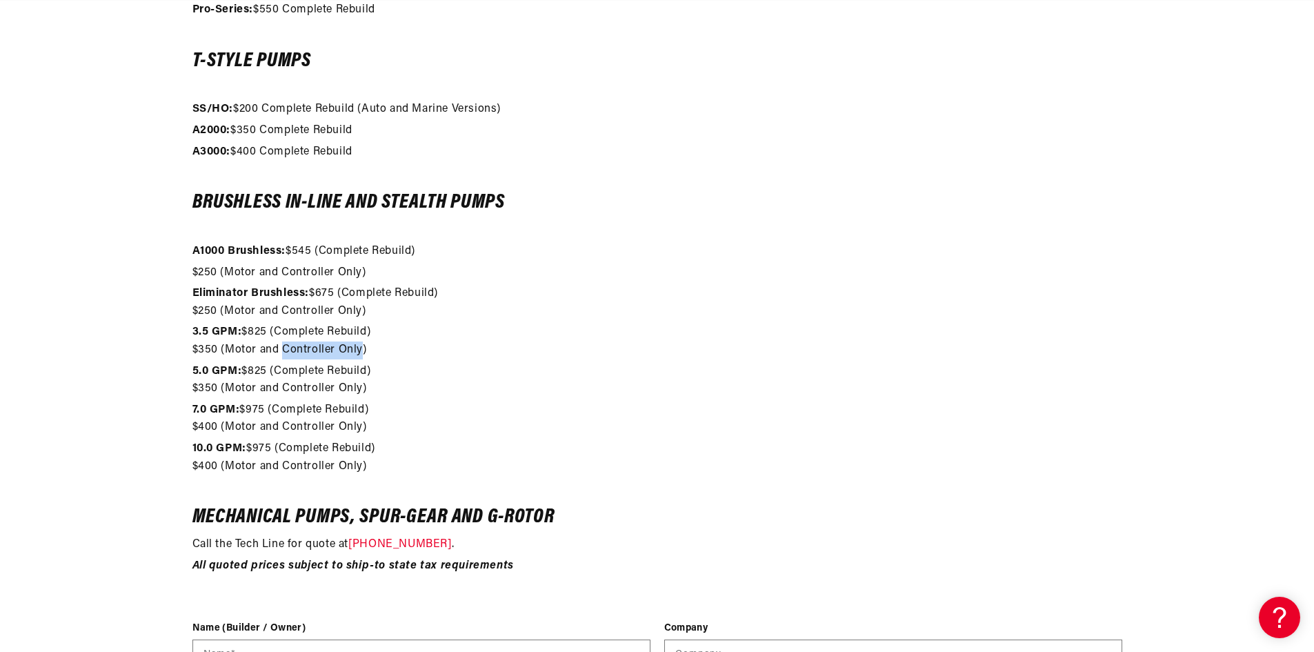
scroll to position [0, 0]
drag, startPoint x: 363, startPoint y: 350, endPoint x: 188, endPoint y: 348, distance: 175.2
click at [188, 348] on div "Evaluation/Reseal $50 The evaluation consists of a pressure check for leaking a…" at bounding box center [657, 23] width 999 height 1193
